Goal: Task Accomplishment & Management: Complete application form

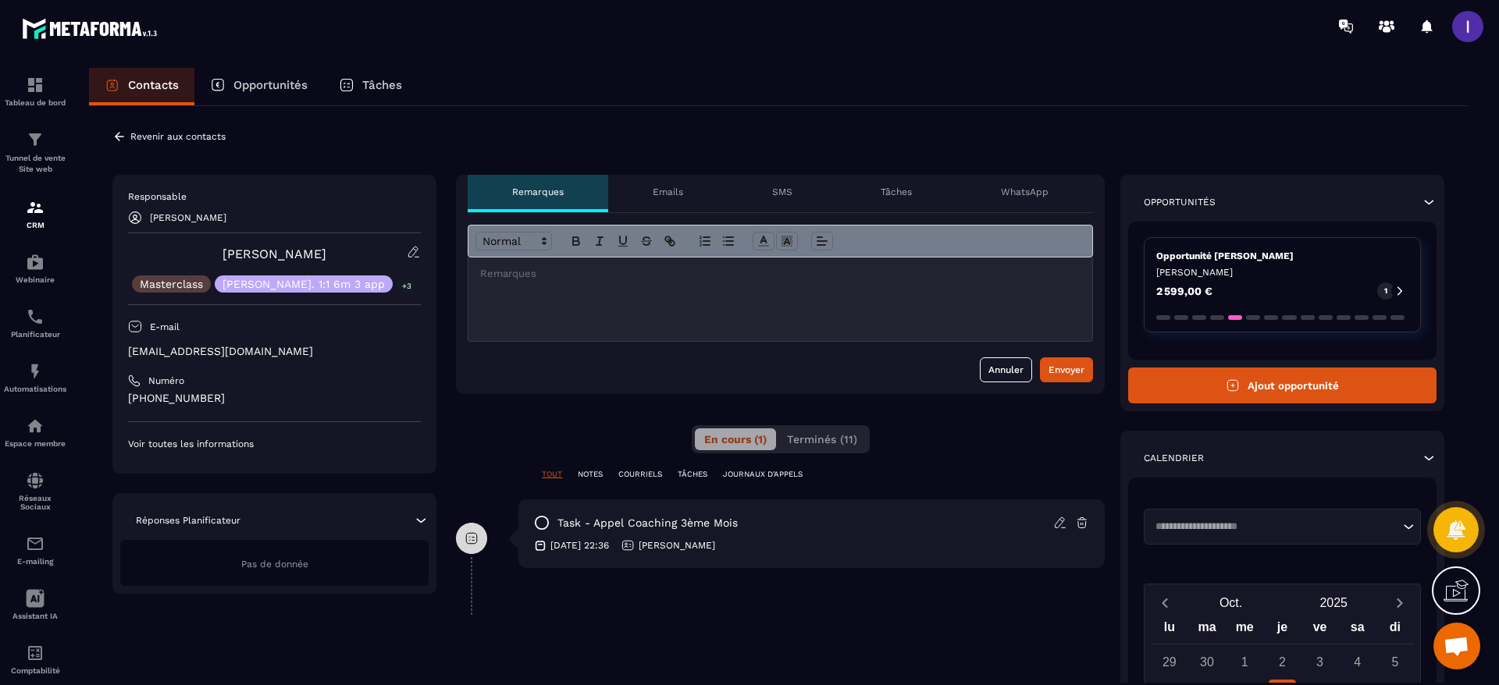
scroll to position [562, 0]
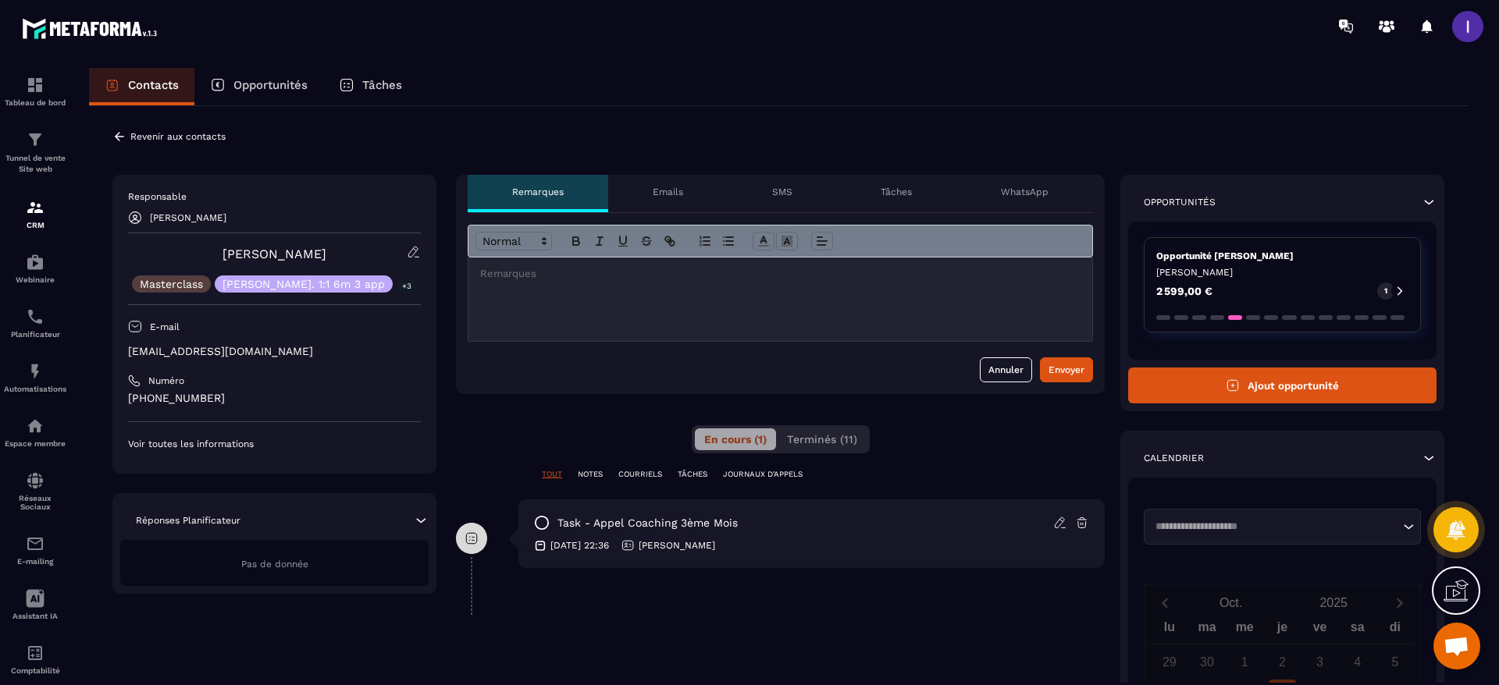
click at [1243, 372] on button "Ajout opportunité" at bounding box center [1282, 386] width 308 height 36
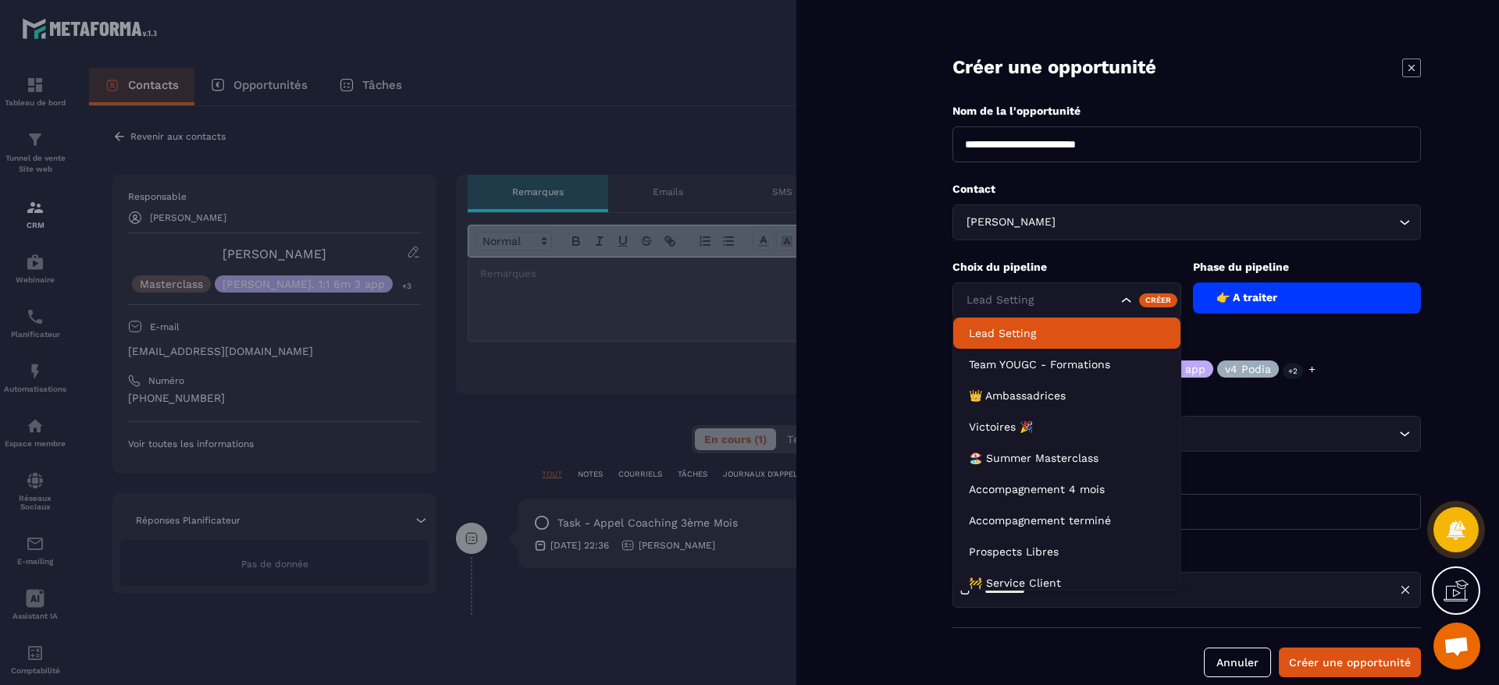
click at [1069, 292] on input "Search for option" at bounding box center [1039, 300] width 155 height 17
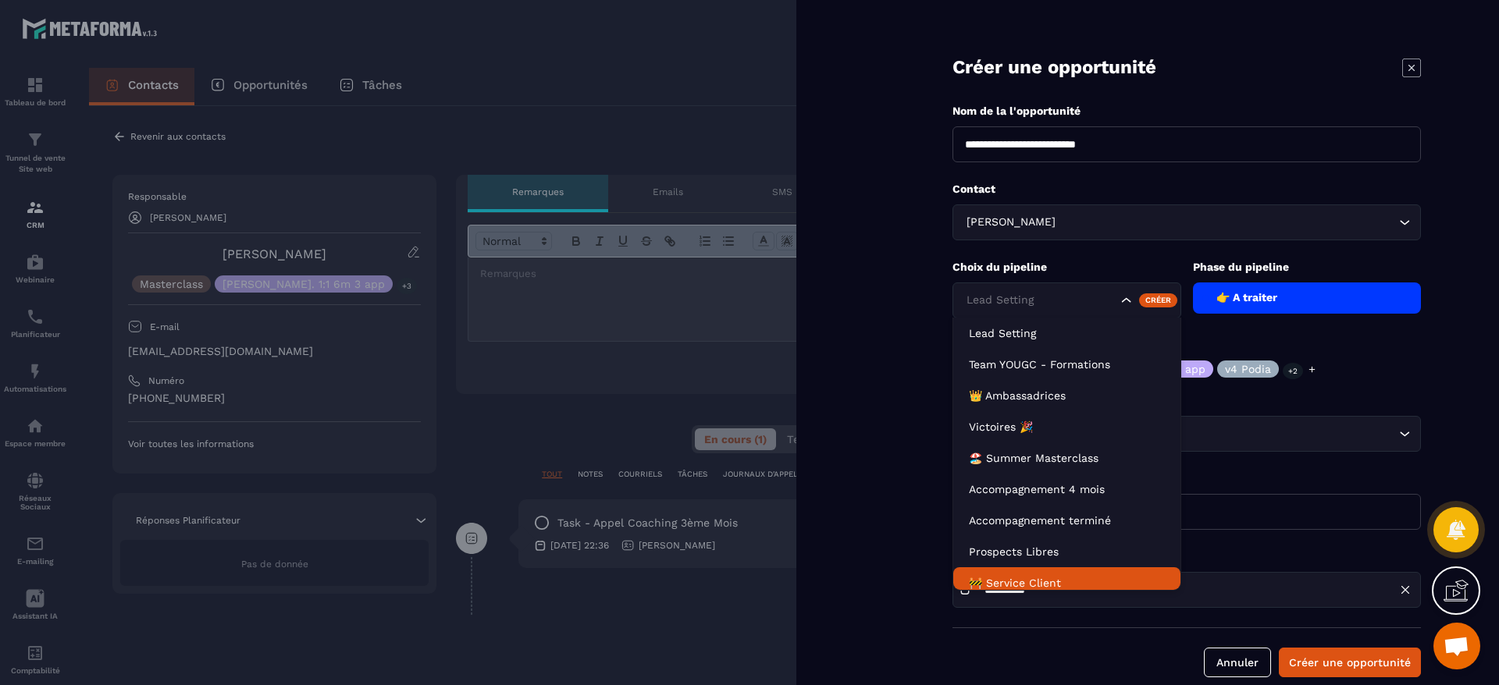
scroll to position [8, 0]
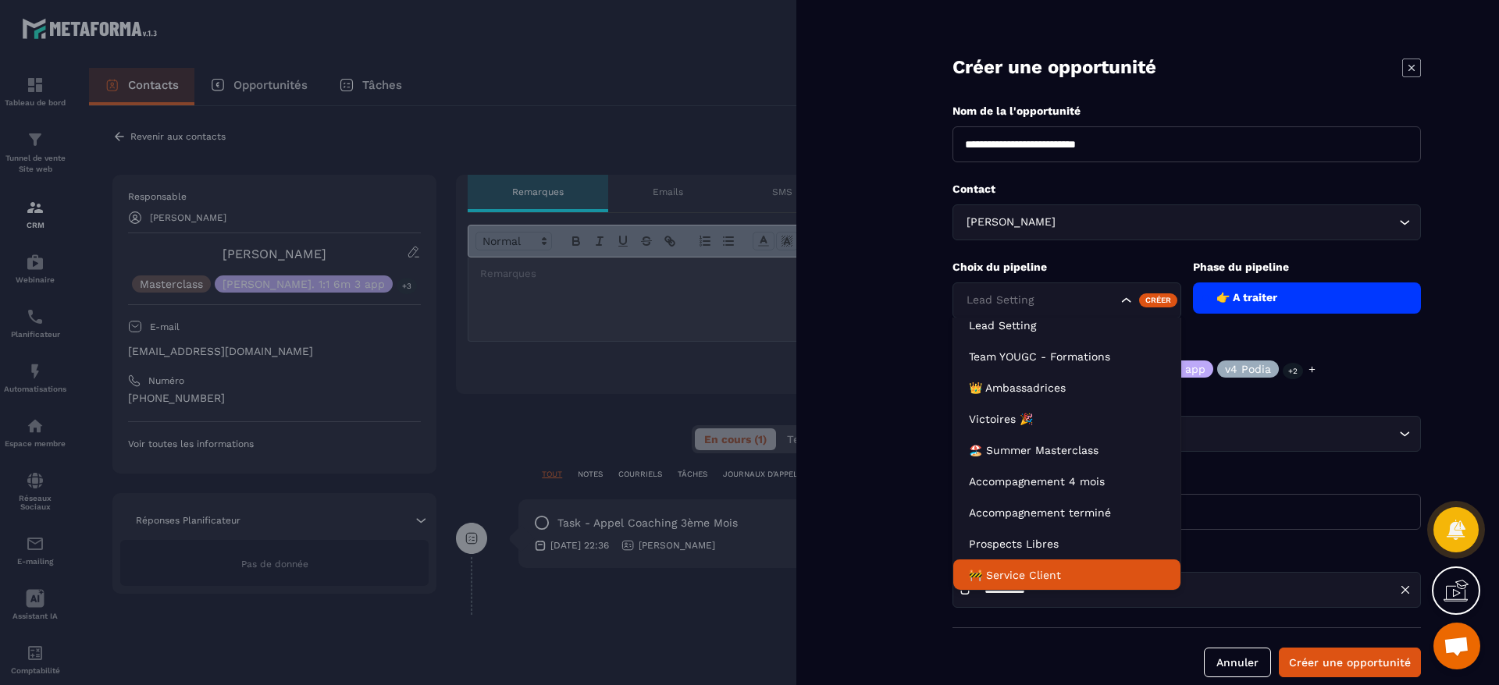
click at [1005, 580] on p "🚧 Service Client" at bounding box center [1067, 575] width 196 height 16
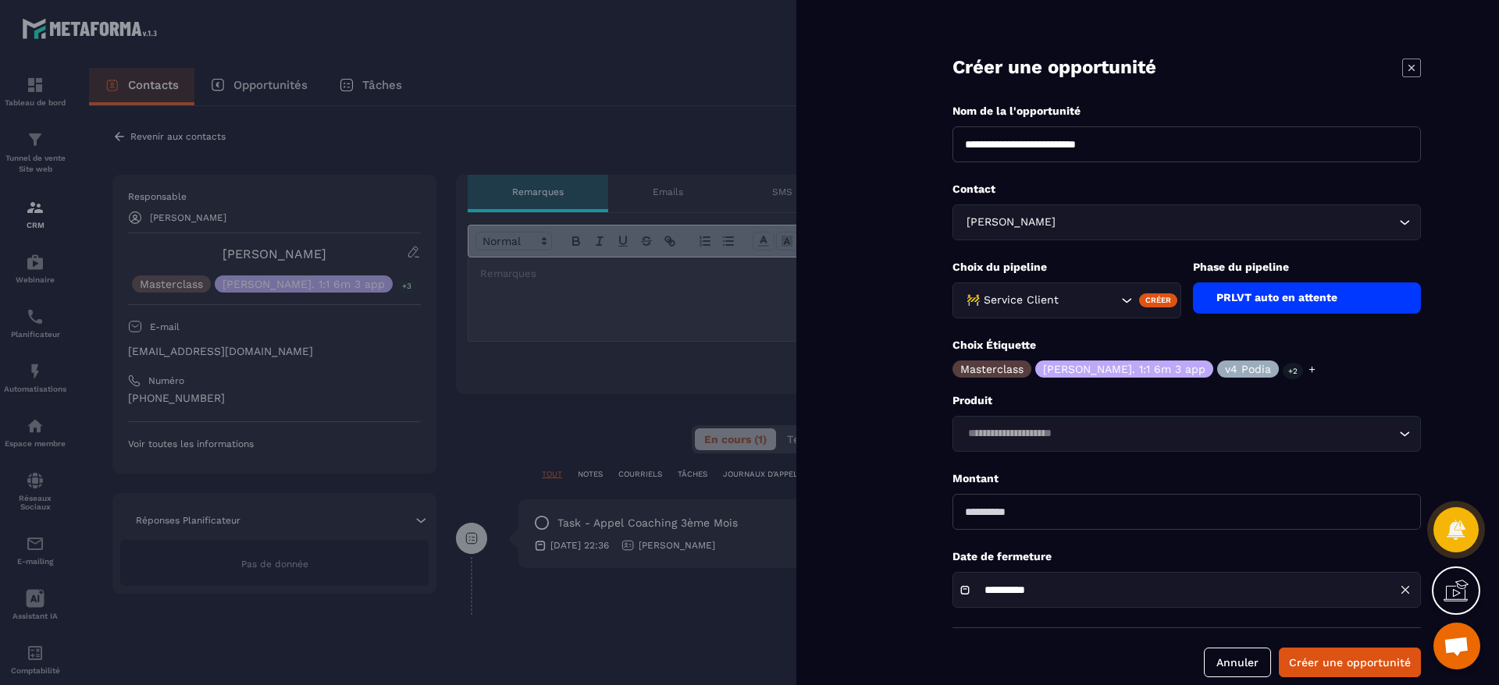
click at [1254, 308] on div "PRLVT auto en attente" at bounding box center [1307, 298] width 229 height 31
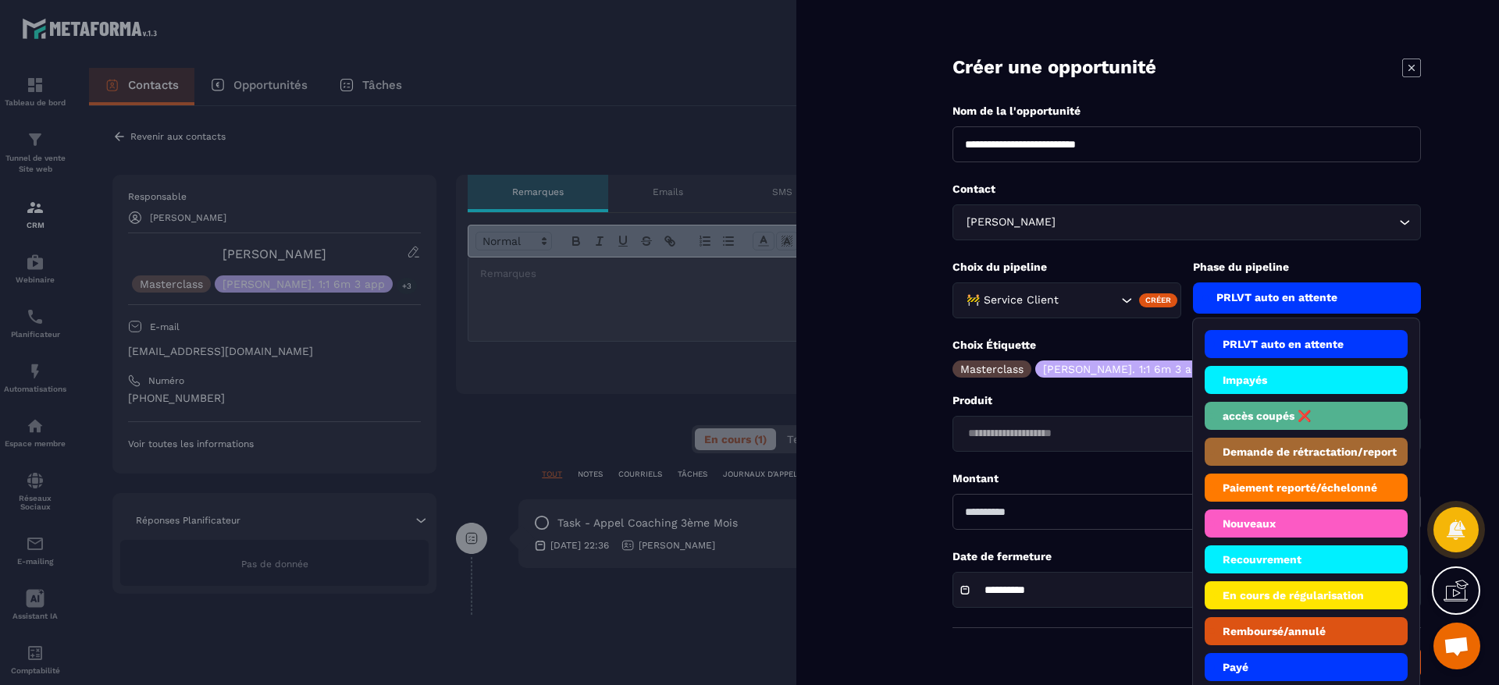
click at [1242, 389] on li "Impayés" at bounding box center [1306, 380] width 204 height 28
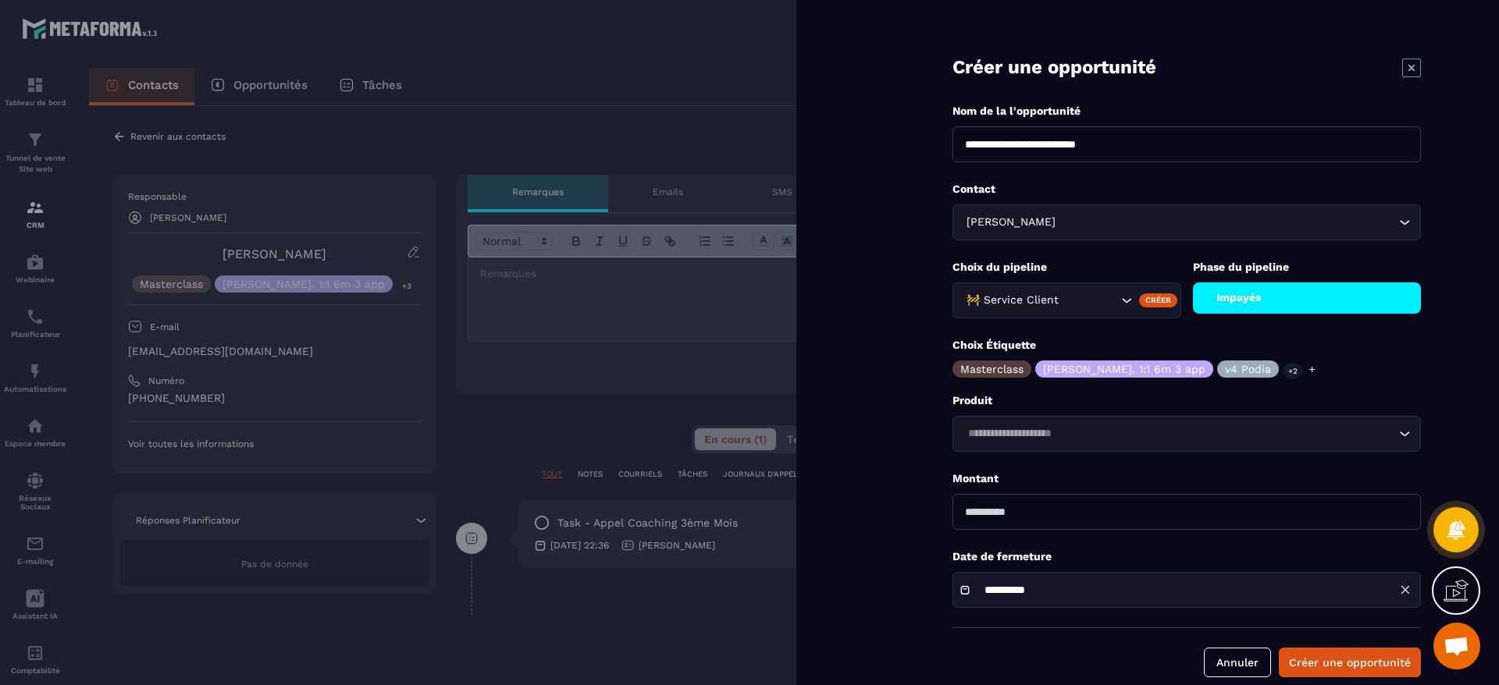
click at [1121, 429] on input "Search for option" at bounding box center [1178, 433] width 432 height 17
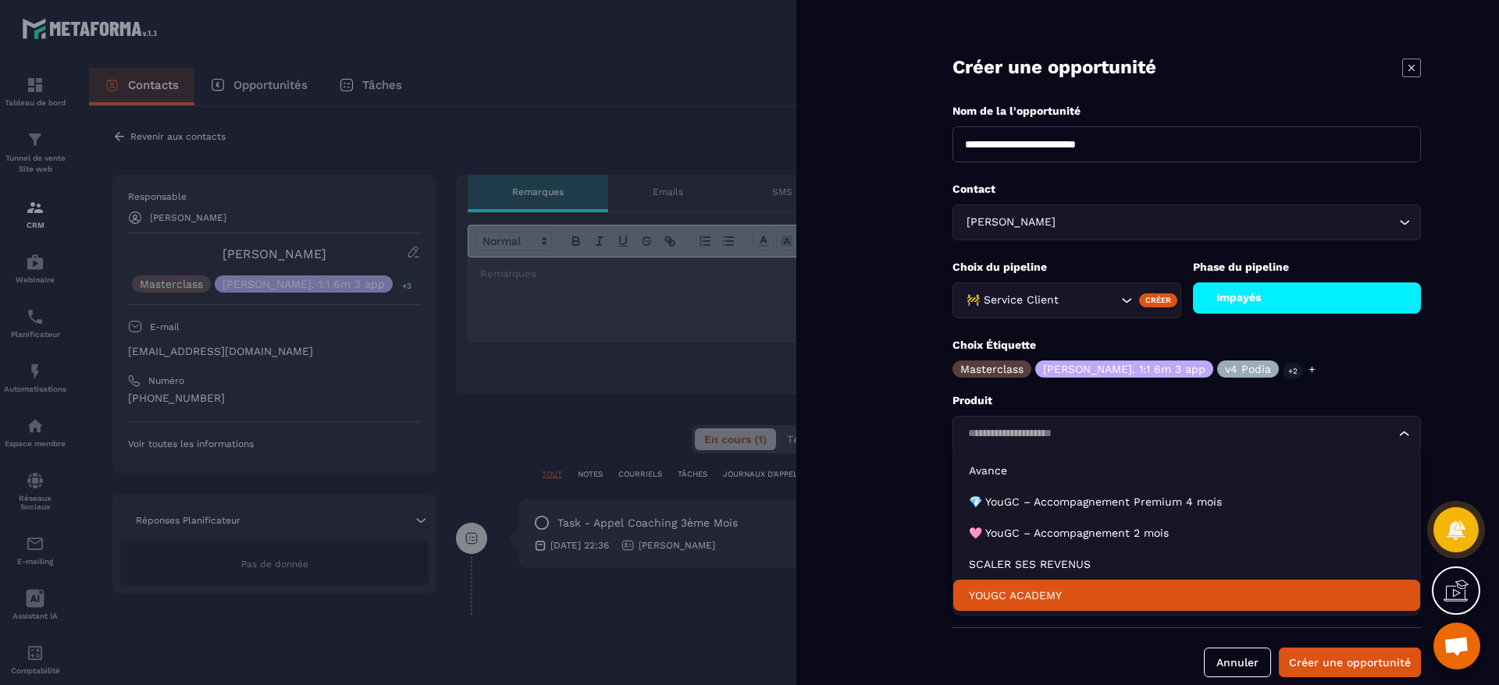
click at [1009, 600] on p "YOUGC ACADEMY" at bounding box center [1187, 596] width 436 height 16
type input "*******"
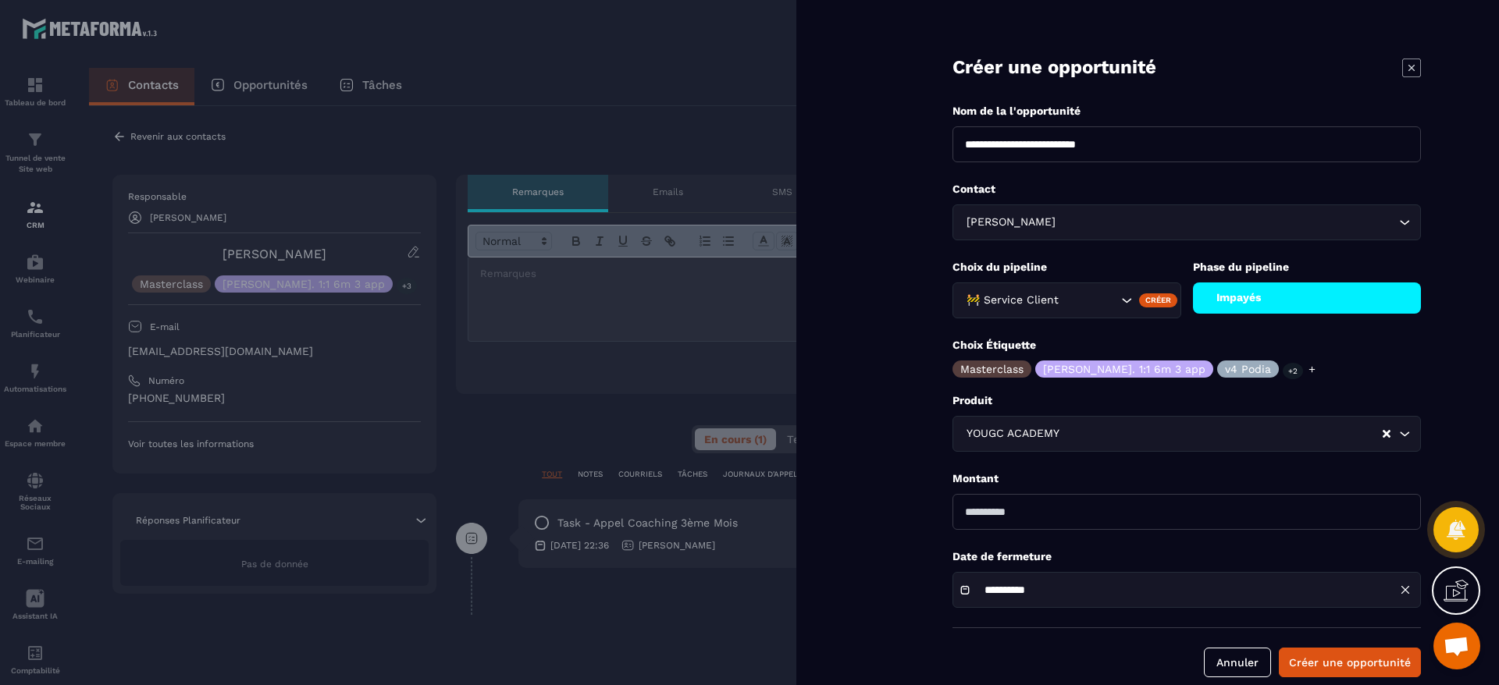
click at [1307, 371] on icon at bounding box center [1312, 370] width 10 height 10
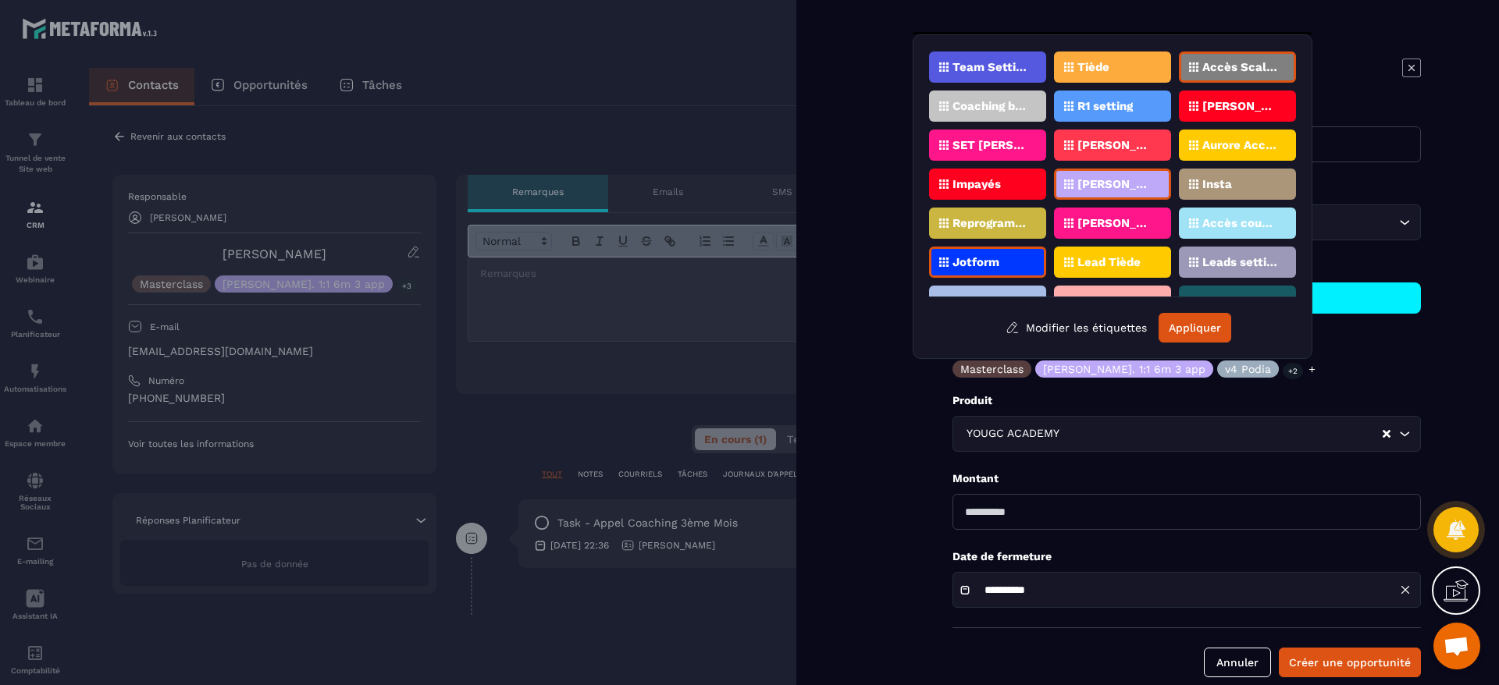
scroll to position [234, 0]
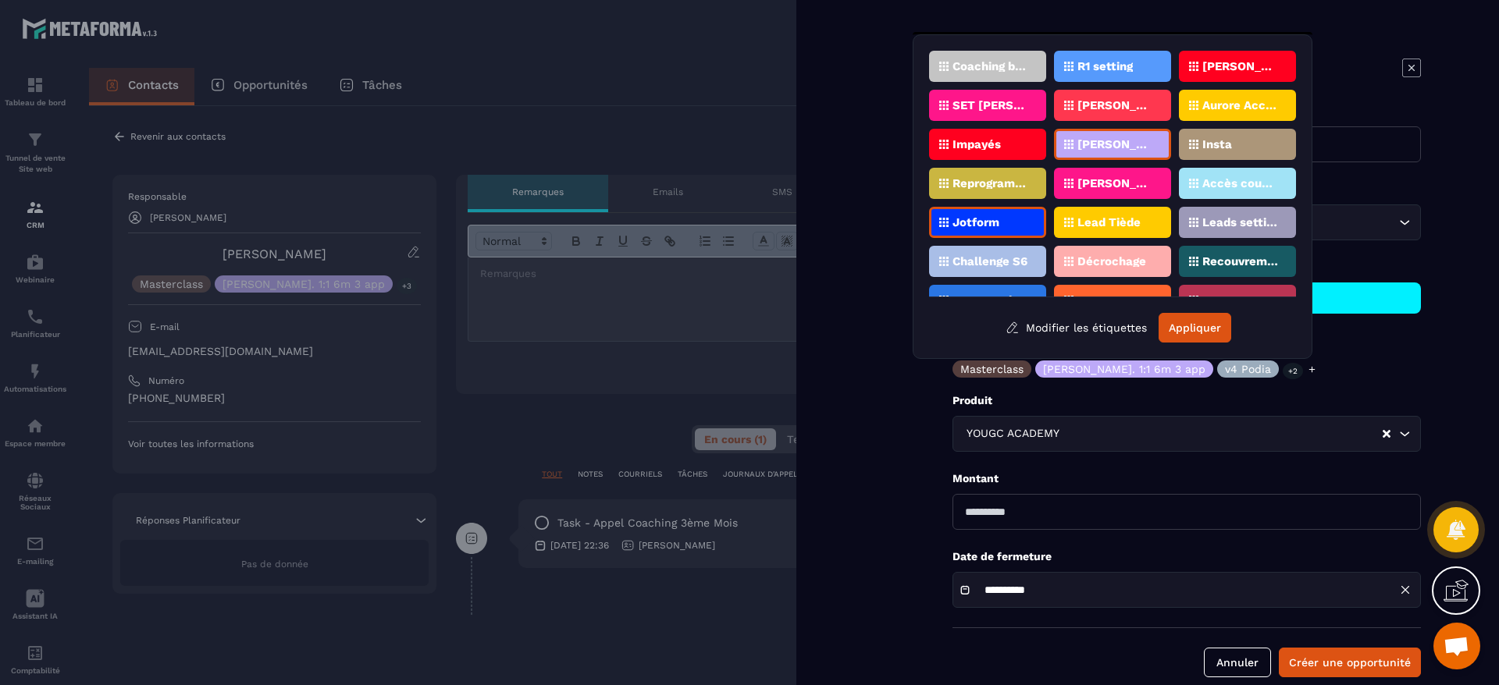
click at [976, 126] on div "[DOMAIN_NAME] vsl inscrits Challenge s5 Masterclass Challenge leads entrants vs…" at bounding box center [1112, 174] width 367 height 247
click at [985, 145] on p "Impayés" at bounding box center [976, 144] width 48 height 11
click at [1221, 324] on button "Appliquer" at bounding box center [1194, 328] width 73 height 30
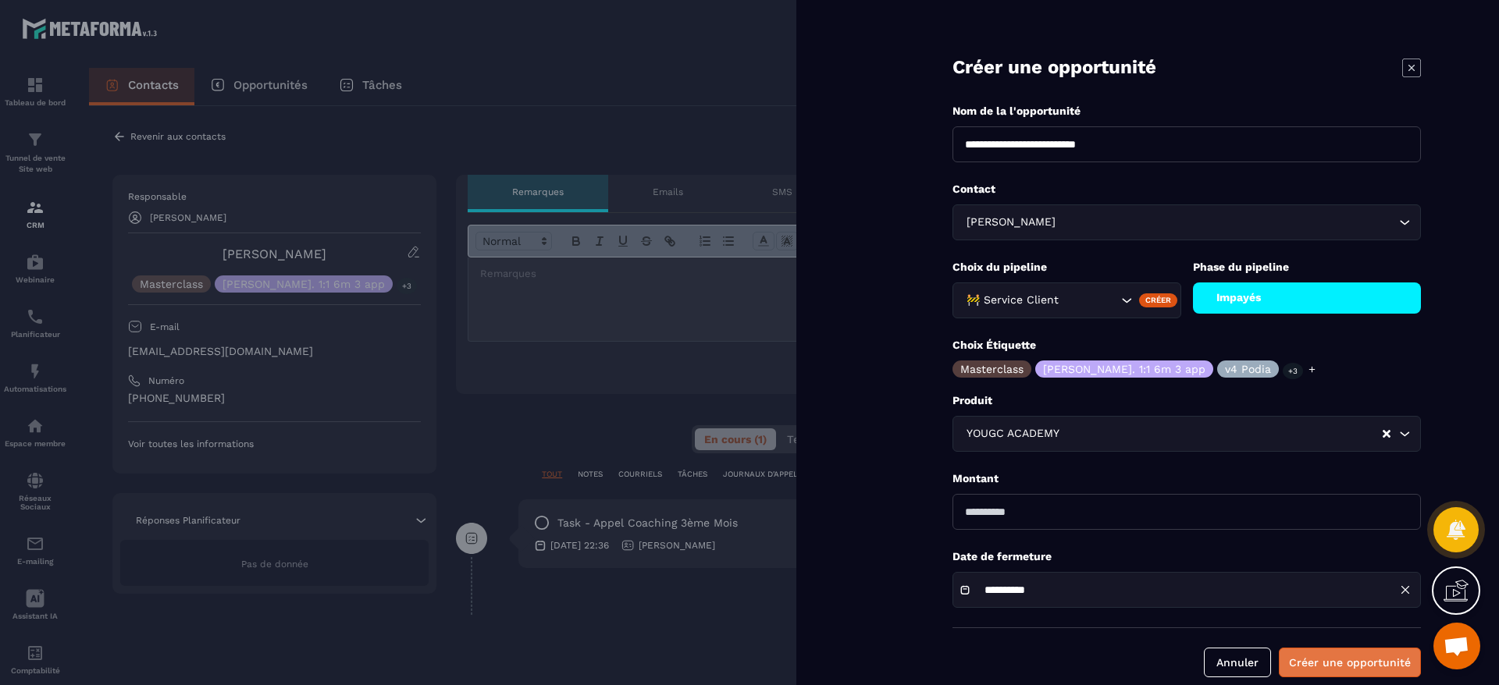
click at [1329, 663] on button "Créer une opportunité" at bounding box center [1350, 663] width 142 height 30
